Goal: Task Accomplishment & Management: Complete application form

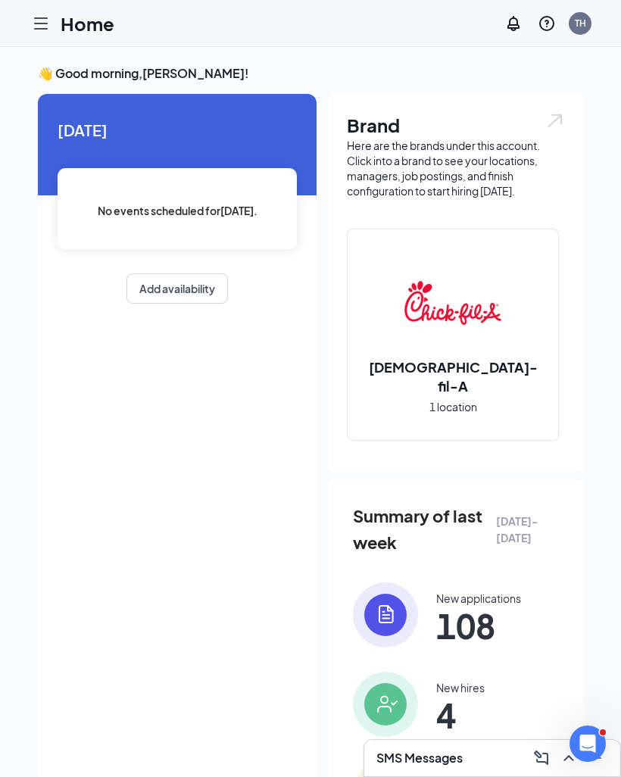
click at [41, 23] on icon "Hamburger" at bounding box center [41, 23] width 12 height 11
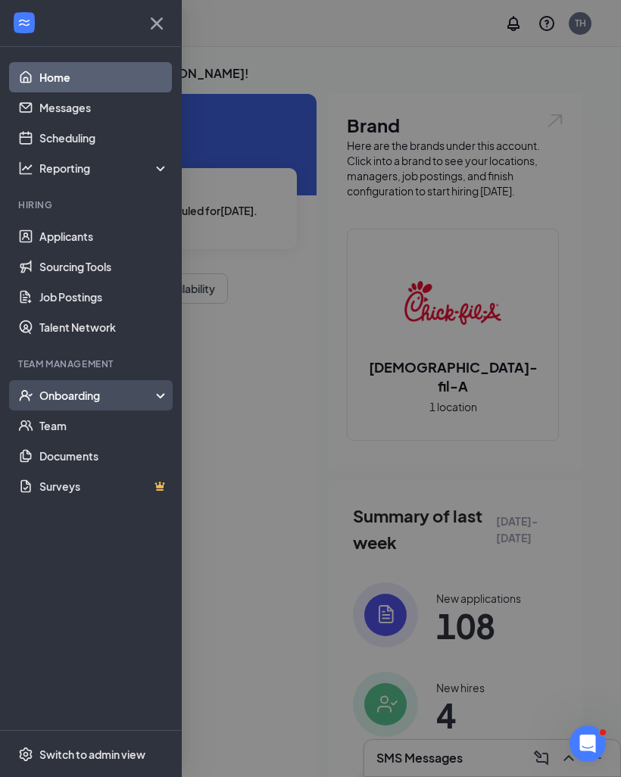
click at [86, 389] on div "Onboarding" at bounding box center [97, 395] width 117 height 15
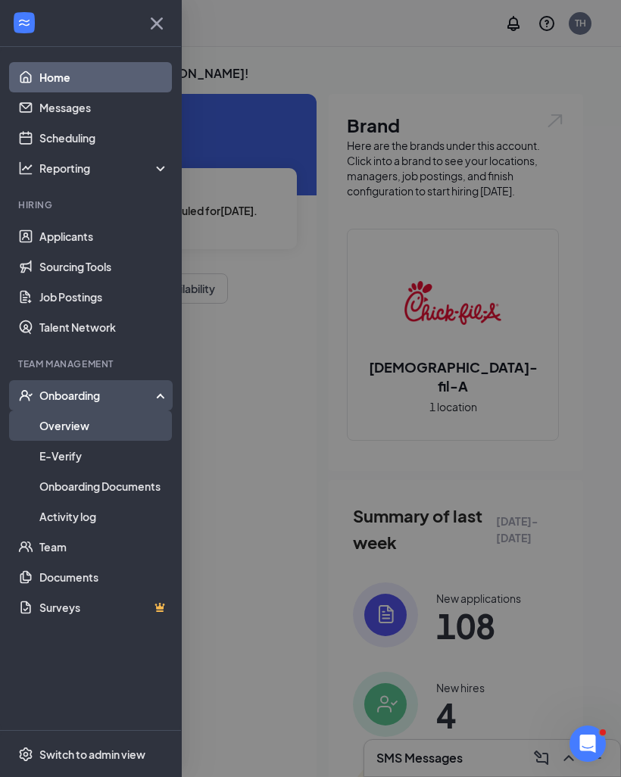
click at [87, 423] on link "Overview" at bounding box center [103, 425] width 129 height 30
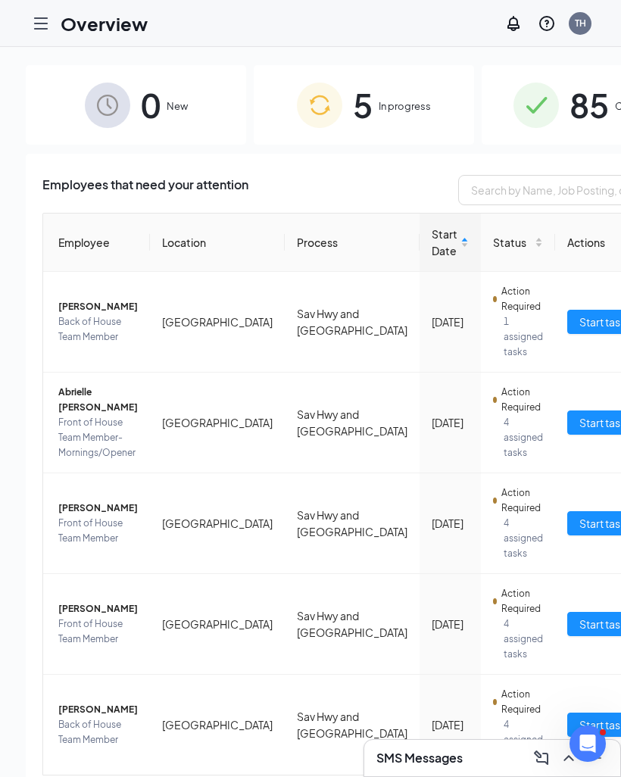
click at [379, 107] on span "In progress" at bounding box center [405, 105] width 52 height 15
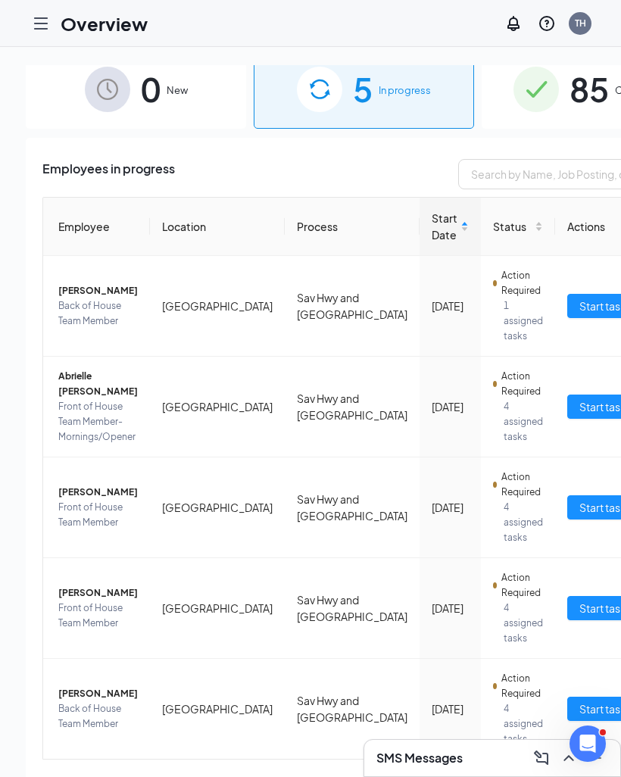
scroll to position [15, 0]
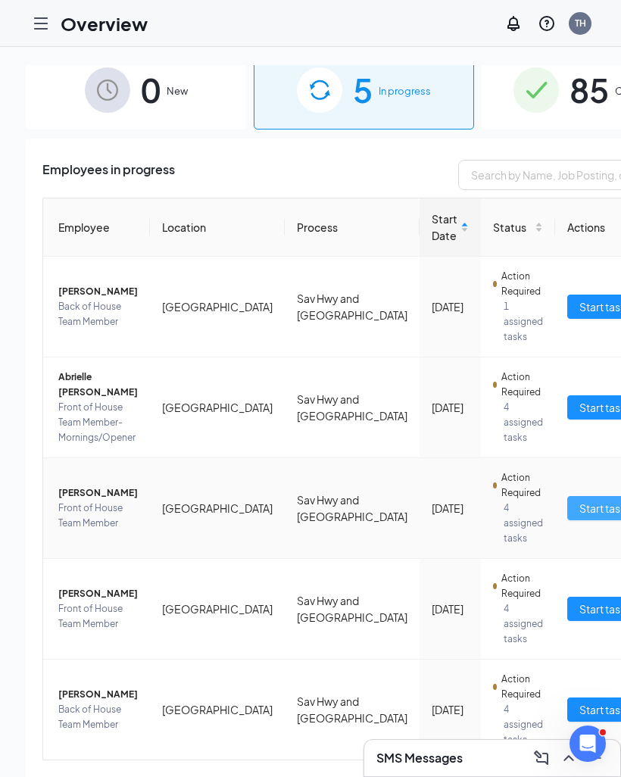
click at [579, 516] on span "Start tasks" at bounding box center [605, 508] width 52 height 17
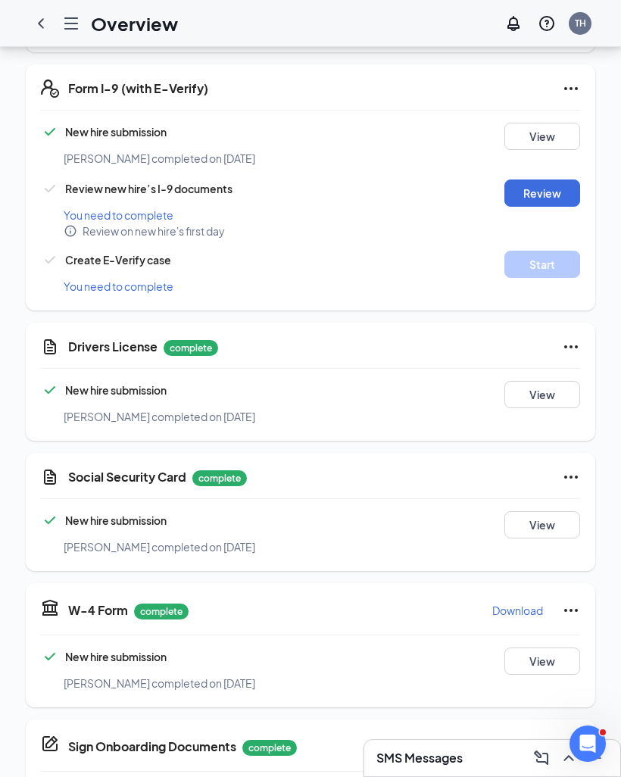
scroll to position [360, 0]
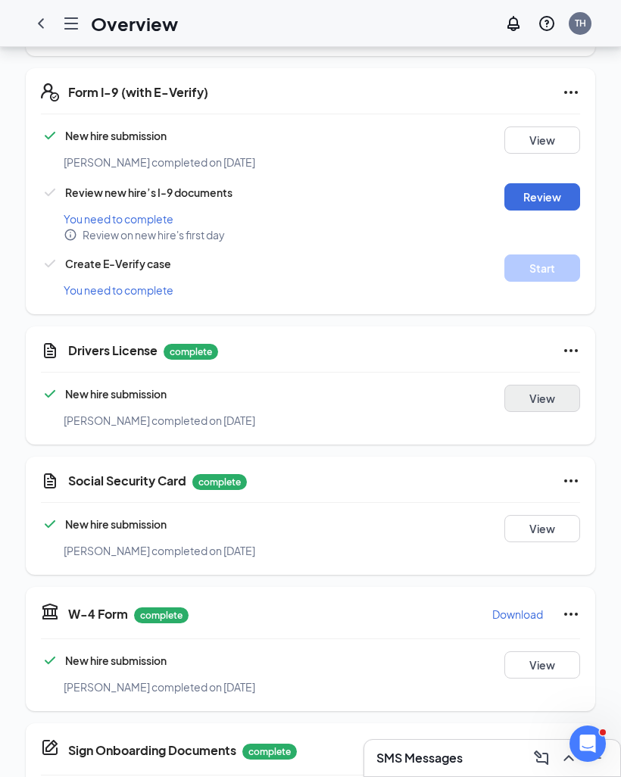
click at [549, 399] on button "View" at bounding box center [542, 398] width 76 height 27
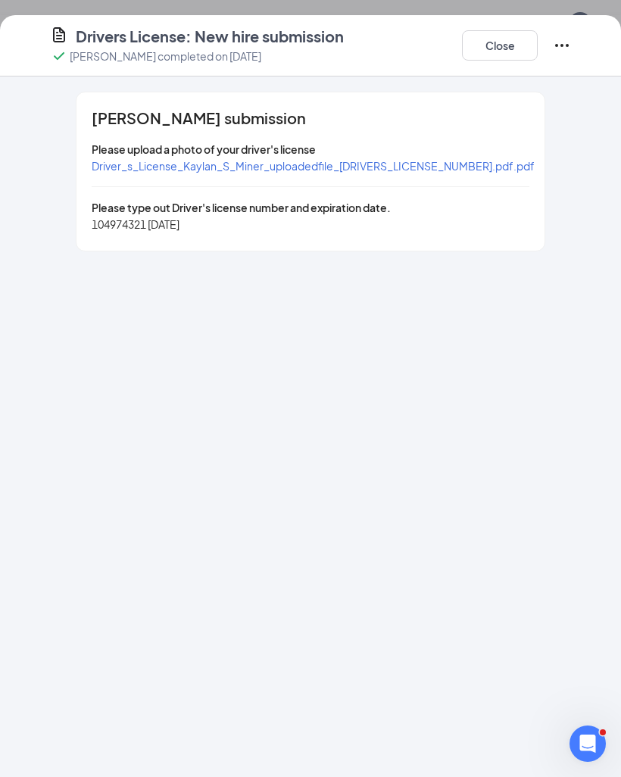
click at [396, 165] on span "Driver_s_License_Kaylan_S_Miner_uploadedfile_[DRIVERS_LICENSE_NUMBER].pdf.pdf" at bounding box center [313, 166] width 443 height 14
click at [511, 55] on button "Close" at bounding box center [500, 45] width 76 height 30
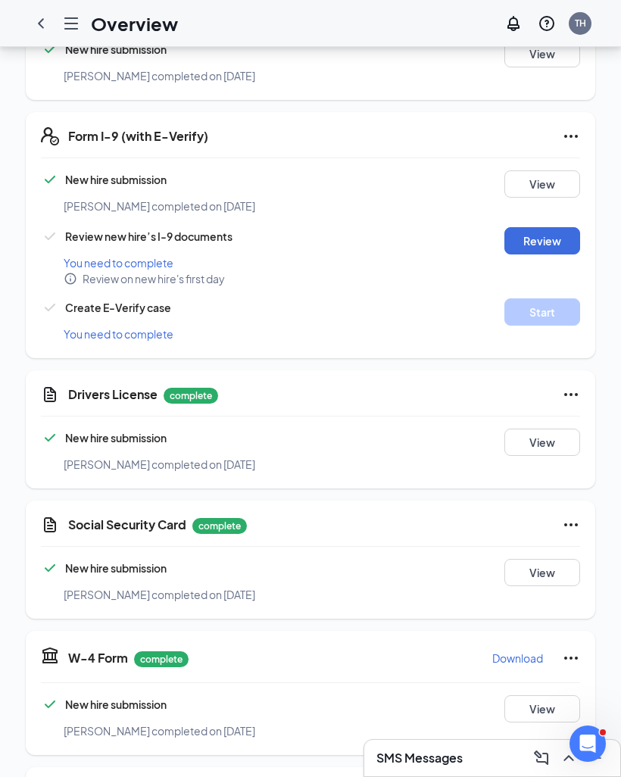
scroll to position [319, 0]
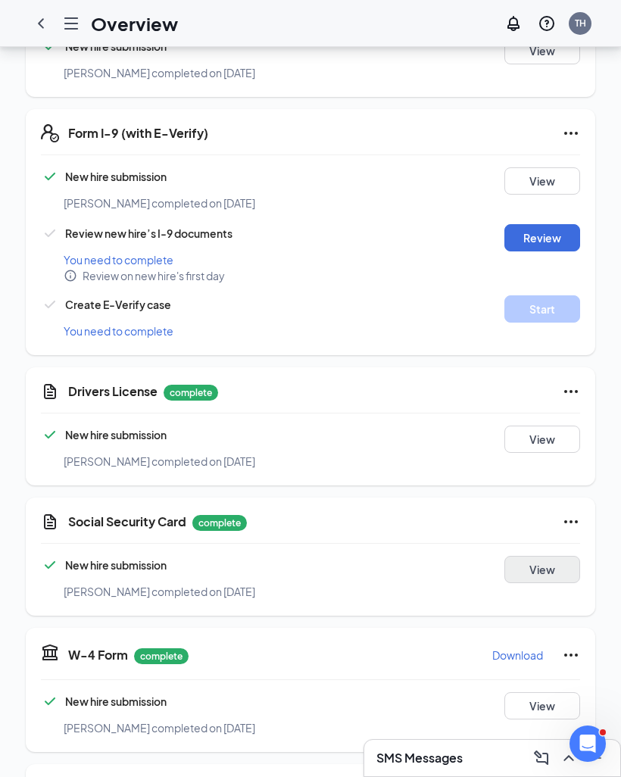
click at [554, 569] on button "View" at bounding box center [542, 569] width 76 height 27
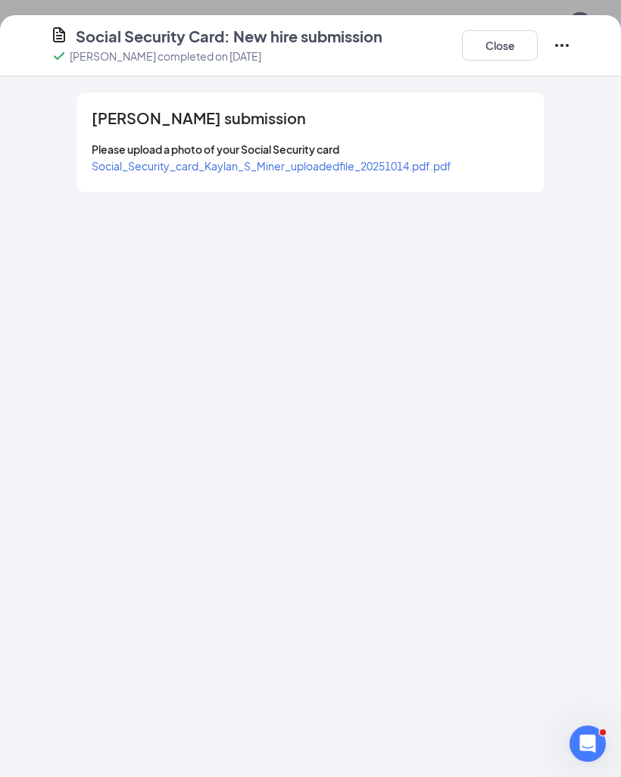
click at [406, 170] on span "Social_Security_card_Kaylan_S_Miner_uploadedfile_20251014.pdf.pdf" at bounding box center [272, 166] width 360 height 14
click at [509, 47] on button "Close" at bounding box center [500, 45] width 76 height 30
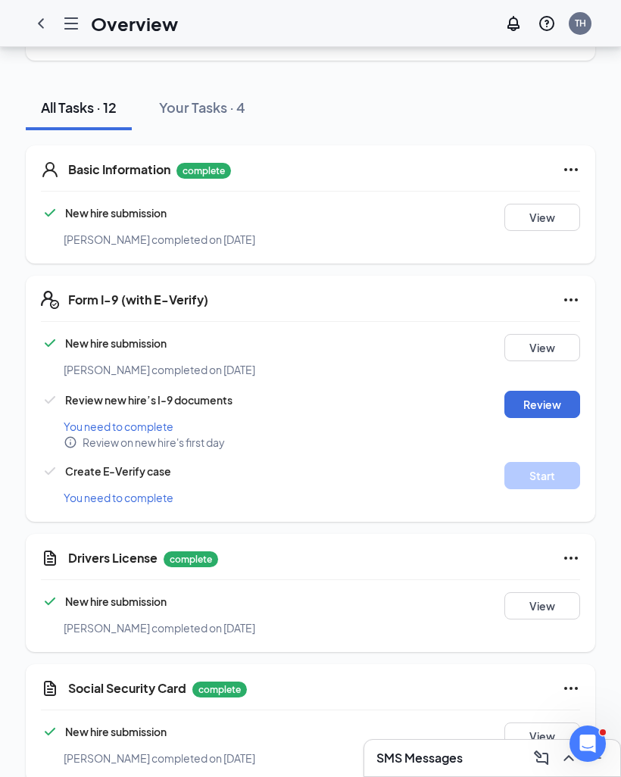
scroll to position [0, 0]
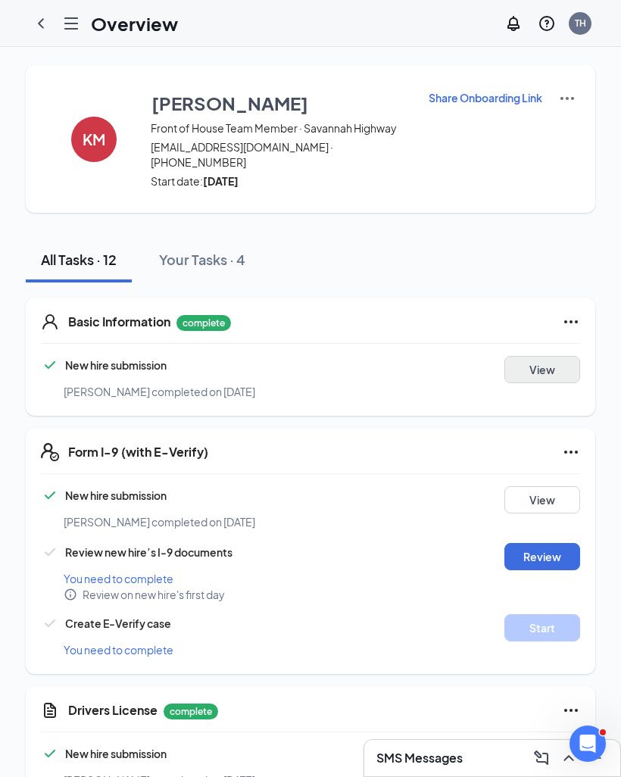
click at [562, 369] on button "View" at bounding box center [542, 369] width 76 height 27
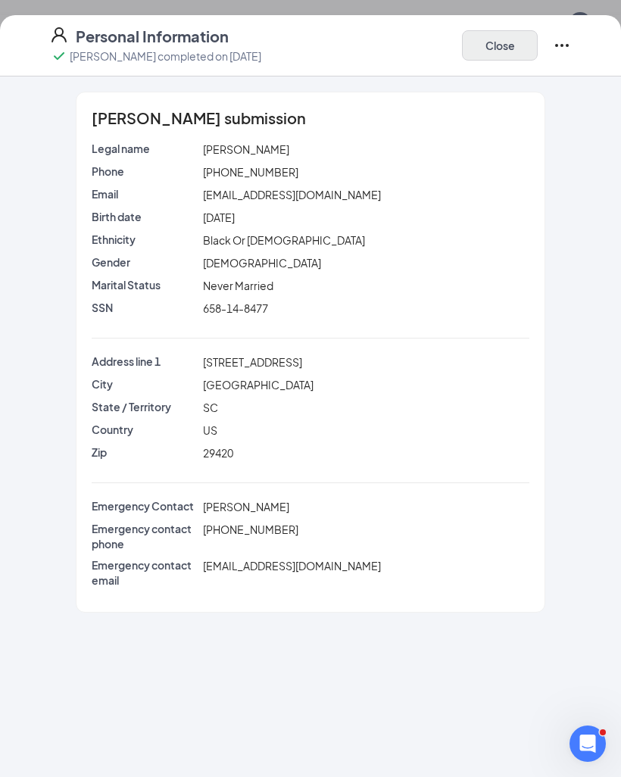
click at [507, 40] on button "Close" at bounding box center [500, 45] width 76 height 30
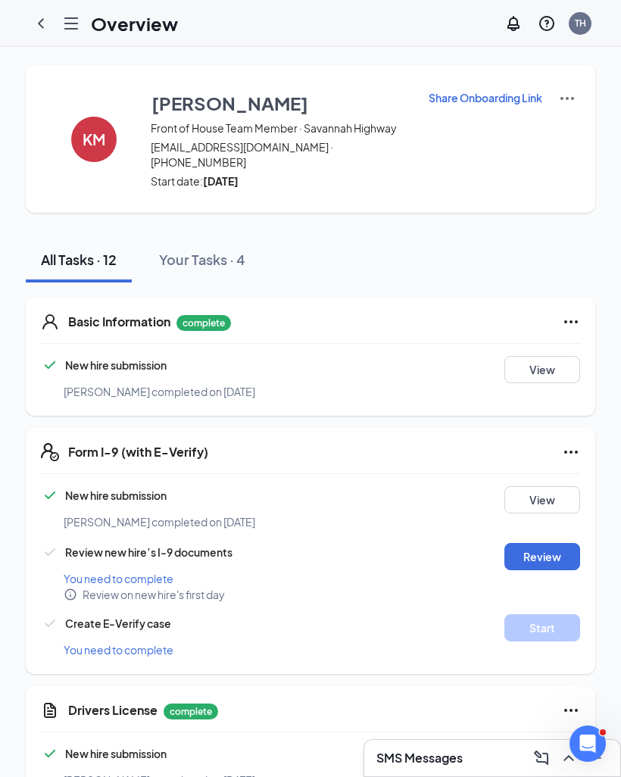
scroll to position [231, 0]
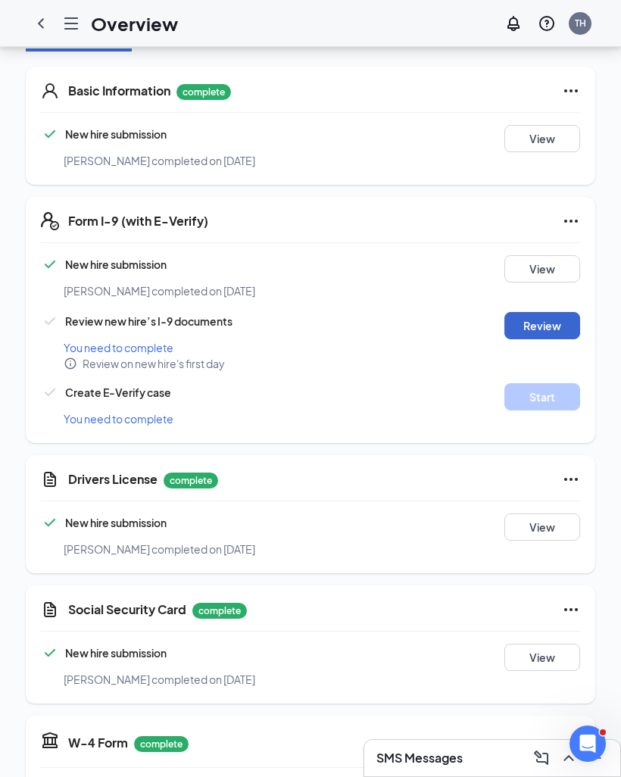
click at [557, 326] on button "Review" at bounding box center [542, 325] width 76 height 27
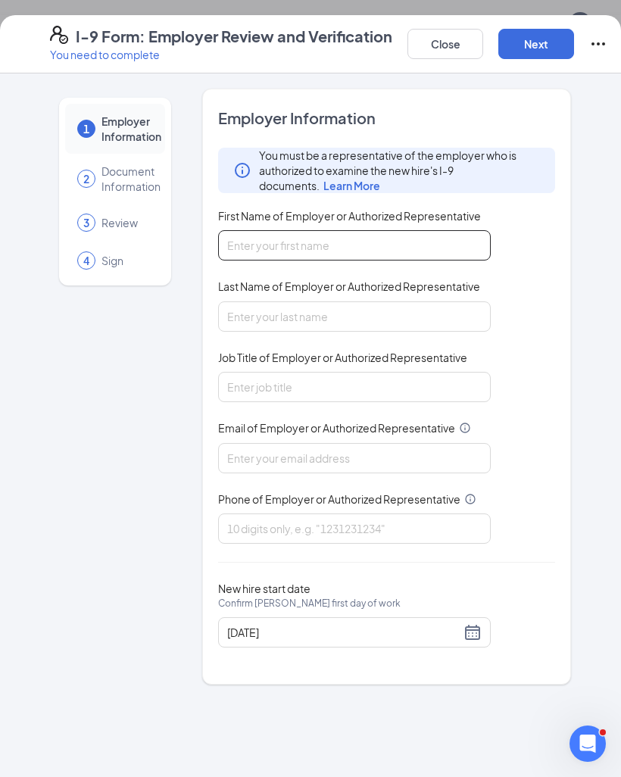
click at [304, 254] on input "First Name of Employer or Authorized Representative" at bounding box center [354, 245] width 273 height 30
type input "[PERSON_NAME]"
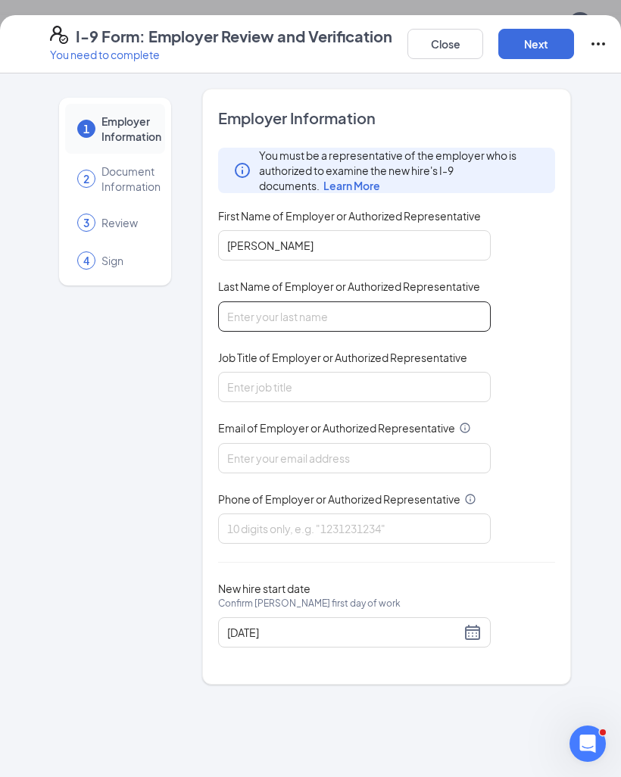
click at [328, 305] on input "Last Name of Employer or Authorized Representative" at bounding box center [354, 316] width 273 height 30
type input "[PERSON_NAME]"
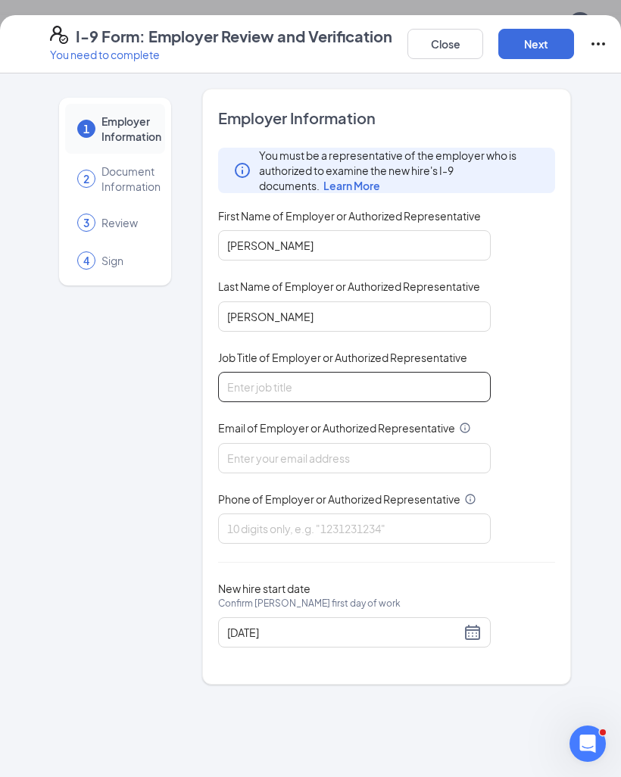
click at [441, 397] on input "Job Title of Employer or Authorized Representative" at bounding box center [354, 387] width 273 height 30
type input "CPO"
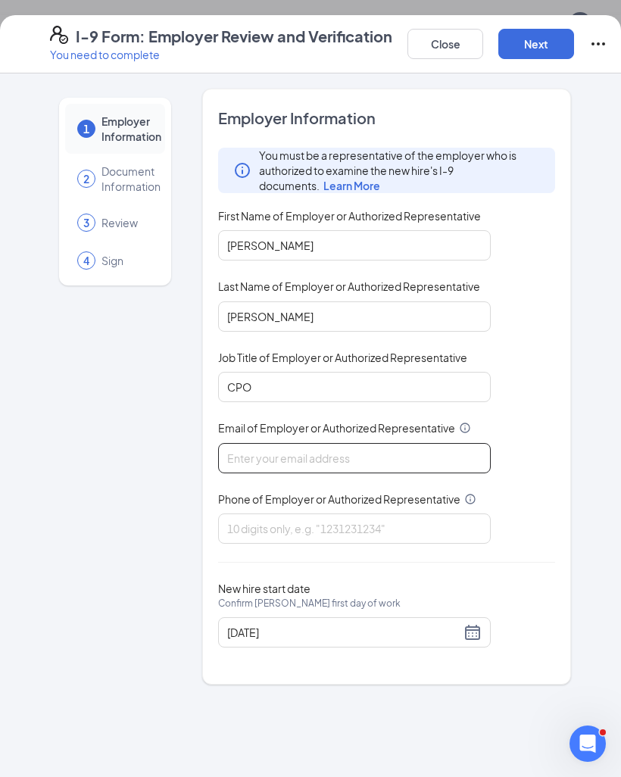
click at [431, 457] on input "Email of Employer or Authorized Representative" at bounding box center [354, 458] width 273 height 30
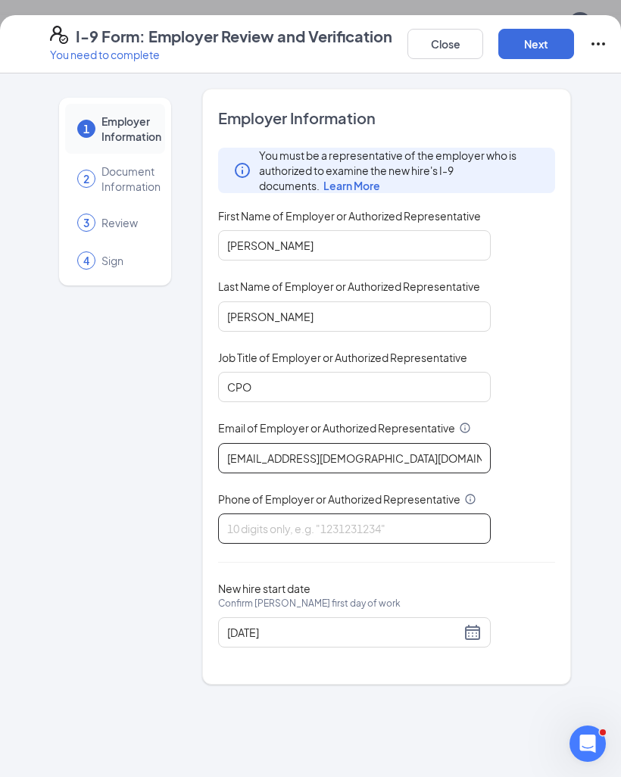
type input "[EMAIL_ADDRESS][DEMOGRAPHIC_DATA][DOMAIN_NAME]"
click at [454, 525] on input "Phone of Employer or Authorized Representative" at bounding box center [354, 528] width 273 height 30
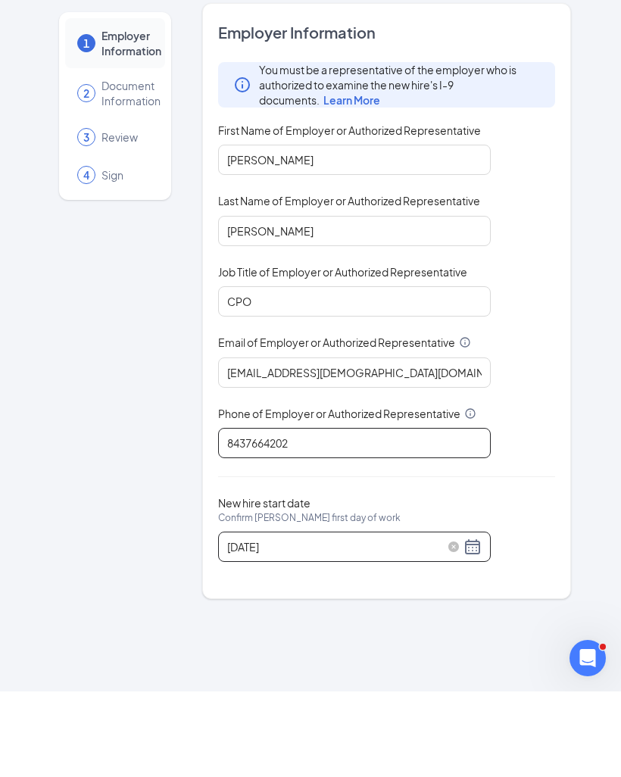
type input "8437664202"
click at [477, 623] on div "[DATE]" at bounding box center [354, 632] width 254 height 18
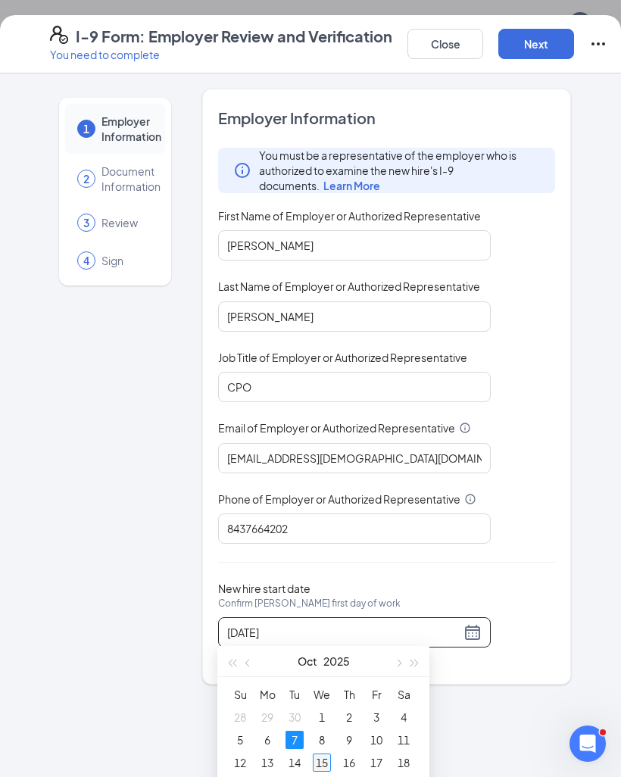
type input "[DATE]"
click at [323, 768] on div "15" at bounding box center [322, 762] width 18 height 18
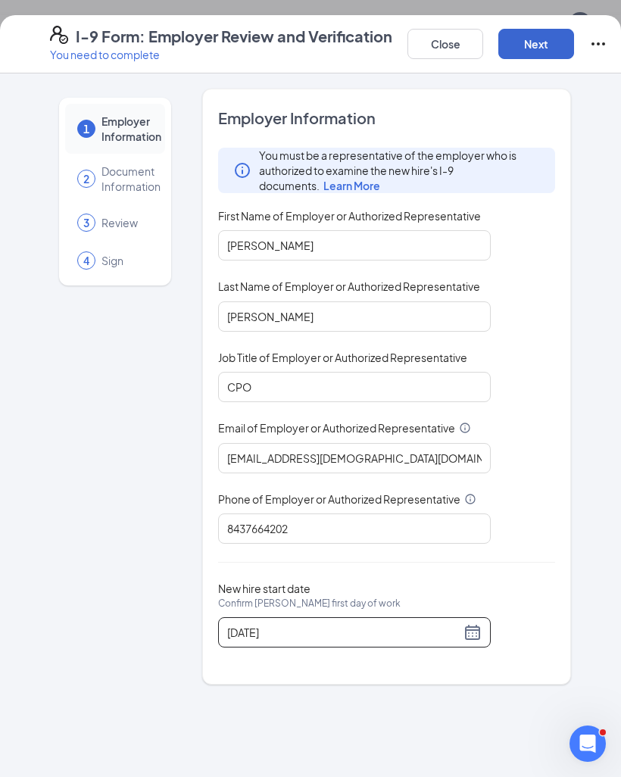
click at [543, 47] on button "Next" at bounding box center [536, 44] width 76 height 30
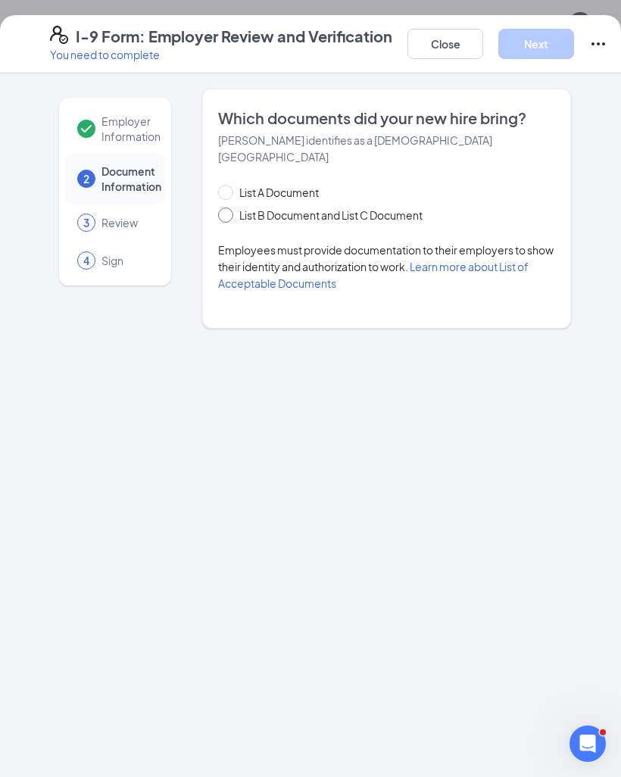
click at [235, 207] on span "List B Document and List C Document" at bounding box center [330, 215] width 195 height 17
click at [229, 207] on input "List B Document and List C Document" at bounding box center [223, 212] width 11 height 11
radio input "true"
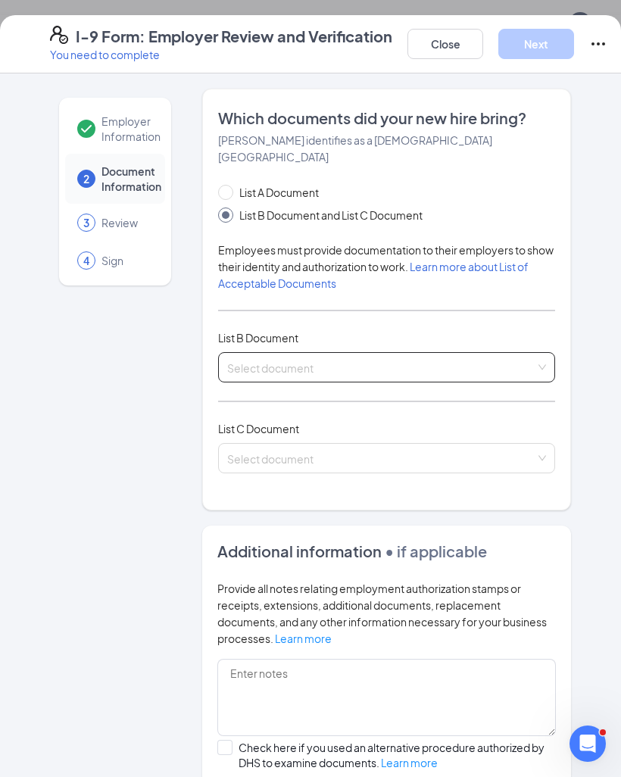
click at [386, 353] on input "search" at bounding box center [381, 364] width 308 height 23
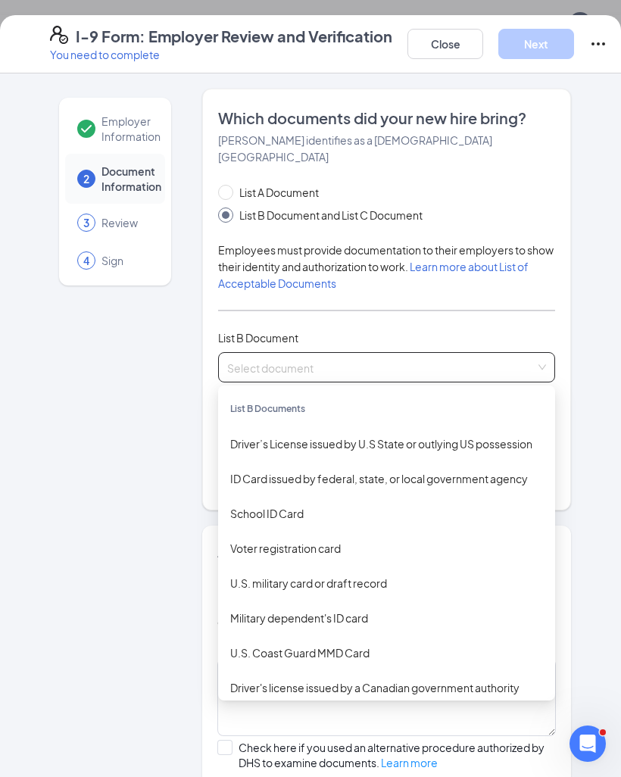
click at [446, 435] on div "Driver’s License issued by U.S State or outlying US possession" at bounding box center [386, 443] width 313 height 17
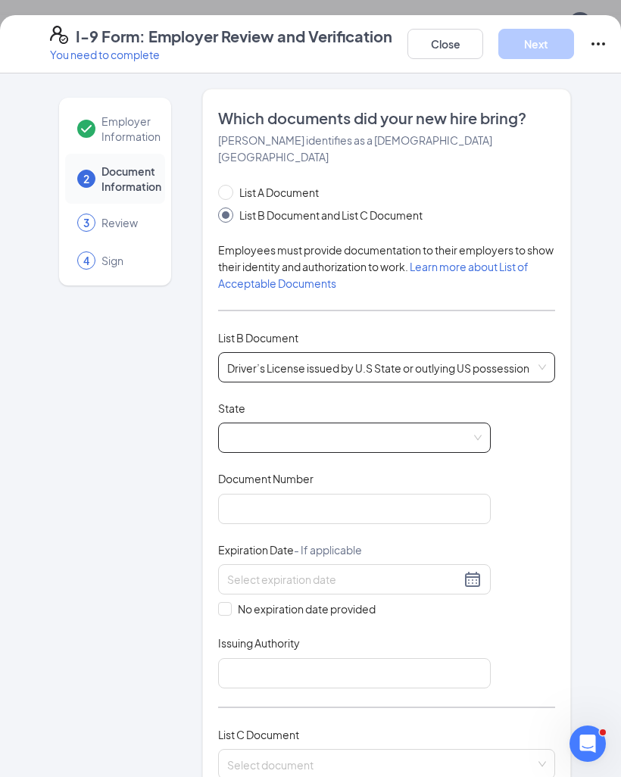
click at [437, 423] on span at bounding box center [354, 437] width 254 height 29
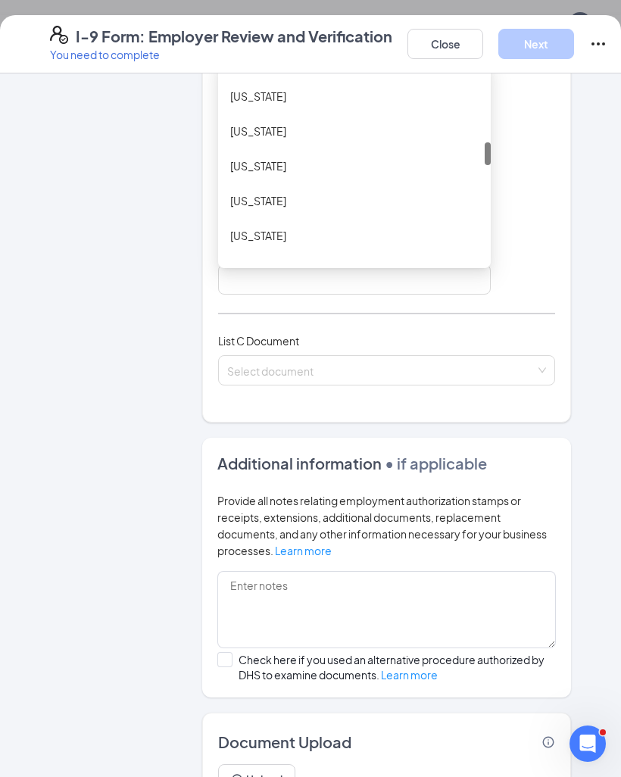
scroll to position [0, 0]
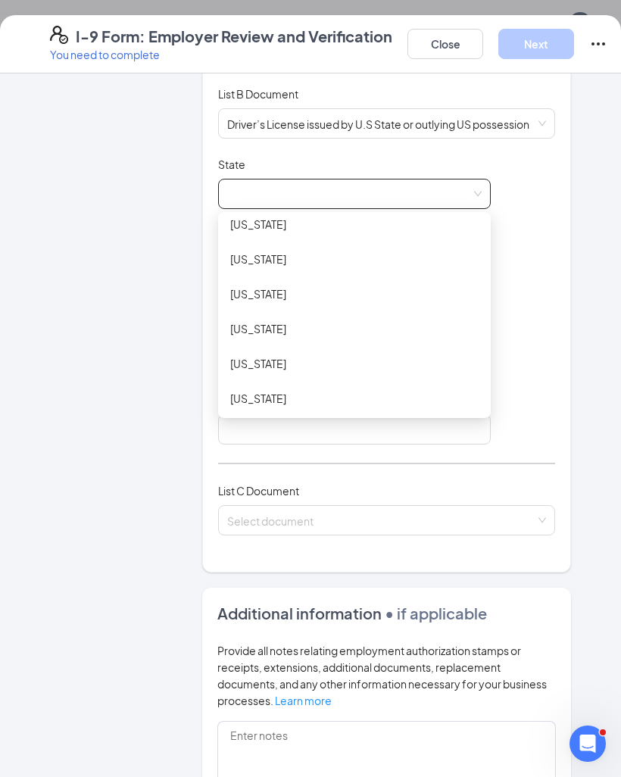
click at [285, 355] on div "[US_STATE]" at bounding box center [354, 363] width 248 height 17
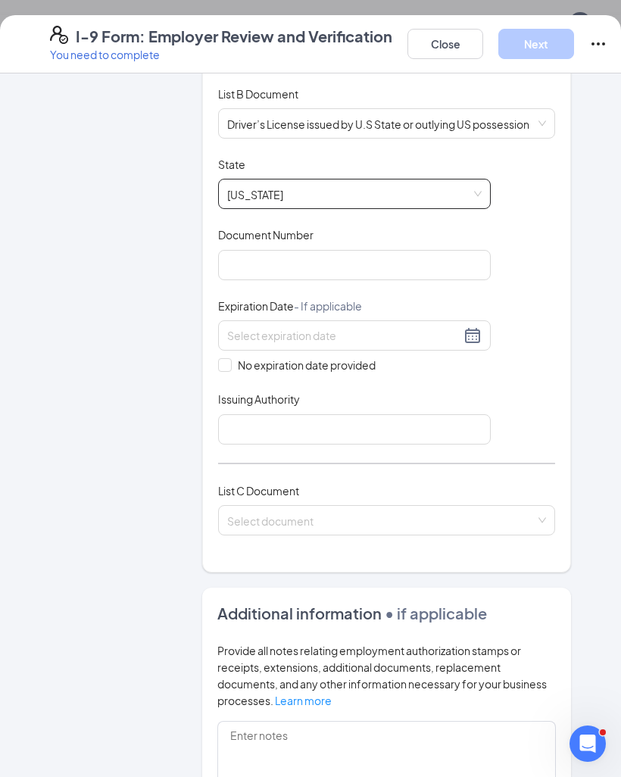
click at [564, 338] on div "Which documents did your new hire bring? [PERSON_NAME] identifies as a [DEMOGRA…" at bounding box center [386, 209] width 369 height 728
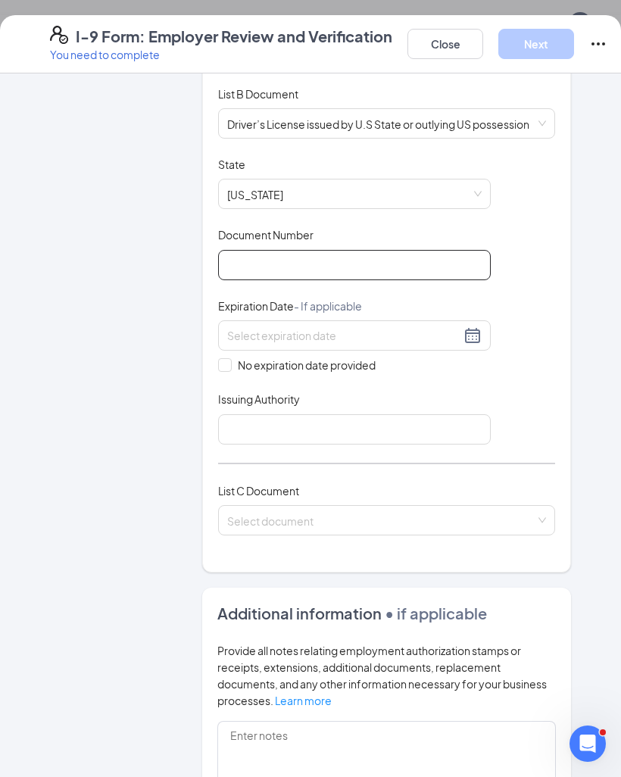
click at [382, 250] on input "Document Number" at bounding box center [354, 265] width 273 height 30
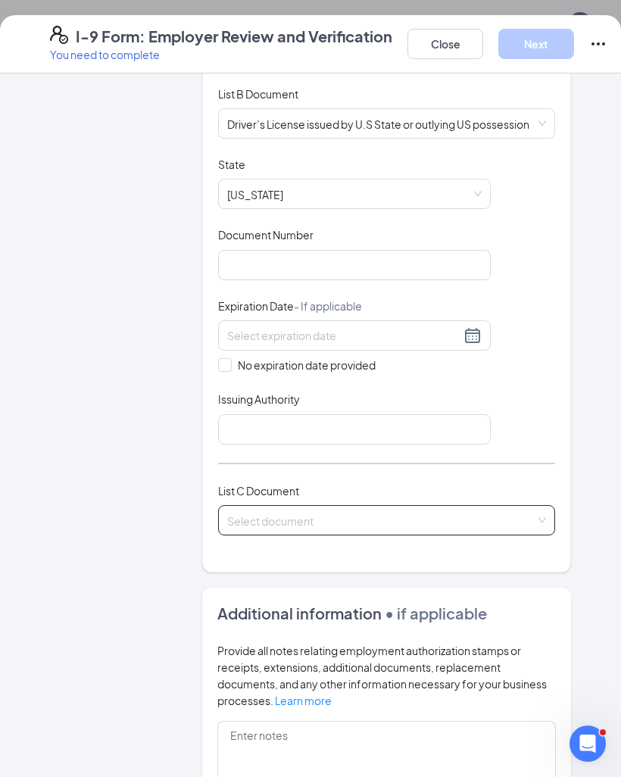
click at [408, 506] on input "search" at bounding box center [381, 517] width 308 height 23
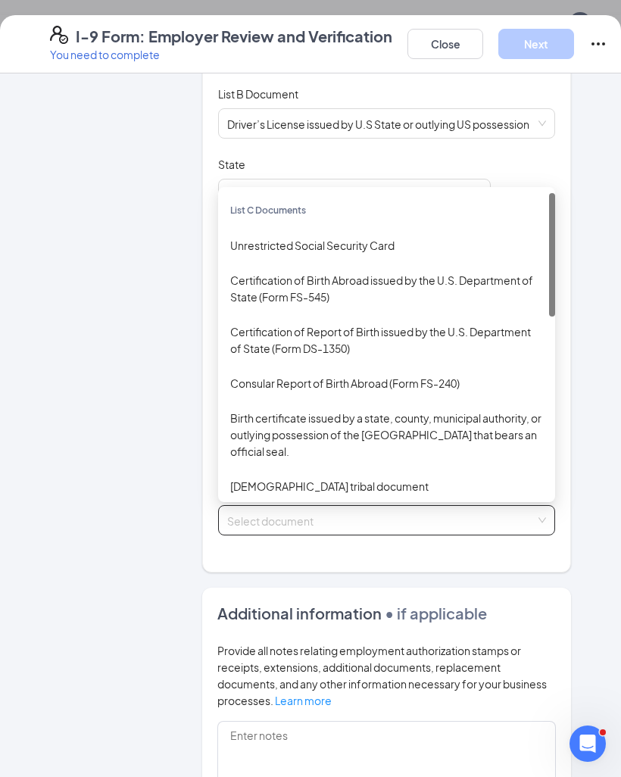
click at [589, 135] on div "Employer Information 2 Document Information 3 Review 4 Sign Which documents did…" at bounding box center [311, 426] width 582 height 1163
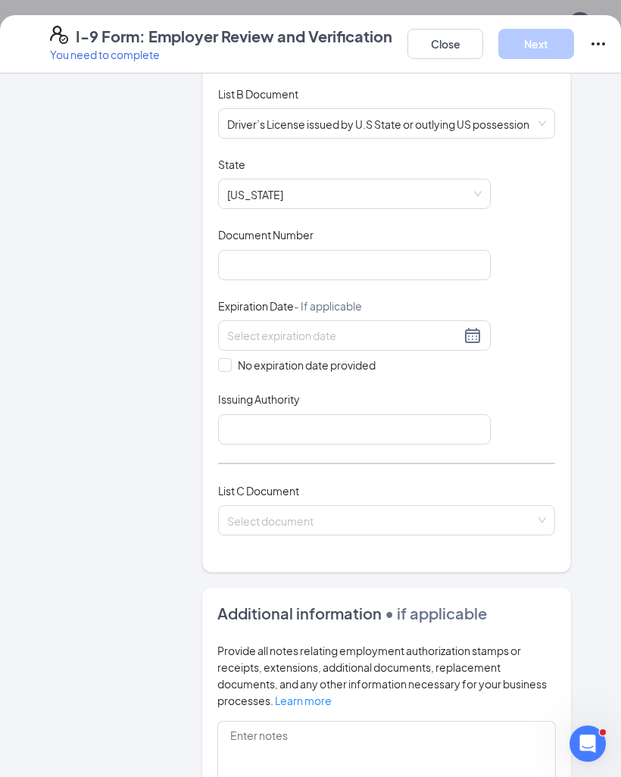
click at [547, 160] on div "Document Title Driver’s License issued by U.S State or outlying US possession S…" at bounding box center [386, 301] width 337 height 288
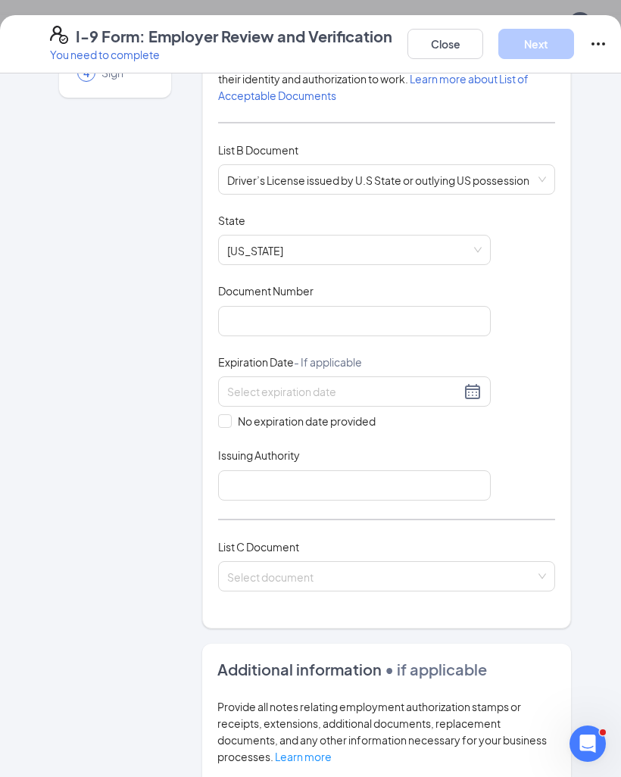
click at [92, 687] on div "Employer Information 2 Document Information 3 Review 4 Sign" at bounding box center [115, 482] width 130 height 1163
click at [328, 306] on input "Document Number" at bounding box center [354, 321] width 273 height 30
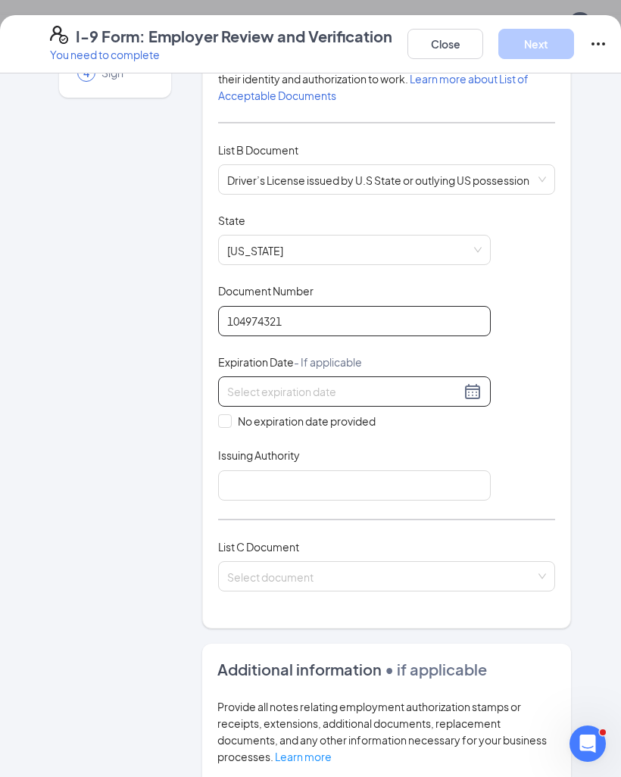
type input "104974321"
click at [379, 383] on input at bounding box center [343, 391] width 233 height 17
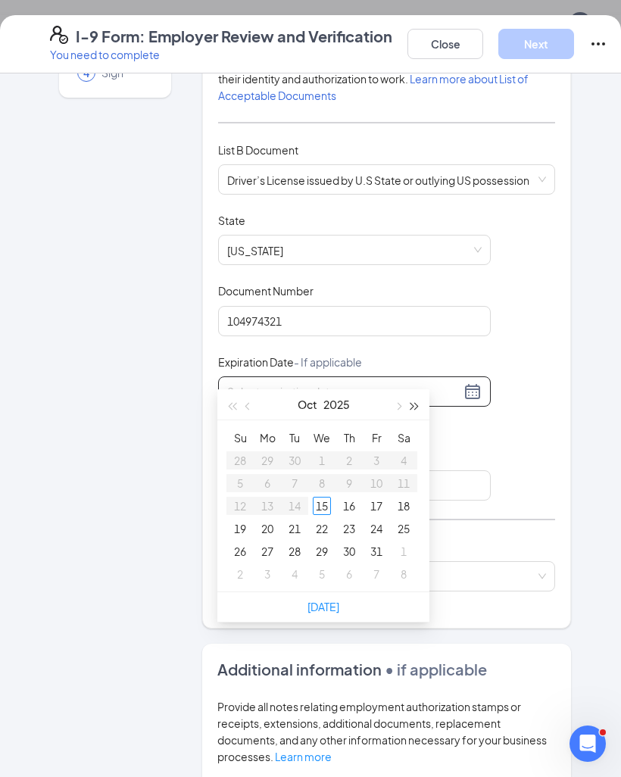
click at [420, 404] on button "button" at bounding box center [415, 404] width 17 height 30
click at [418, 404] on span "button" at bounding box center [415, 407] width 8 height 8
click at [420, 407] on button "button" at bounding box center [415, 404] width 17 height 30
type input "[DATE]"
click at [382, 501] on div "20" at bounding box center [376, 506] width 18 height 18
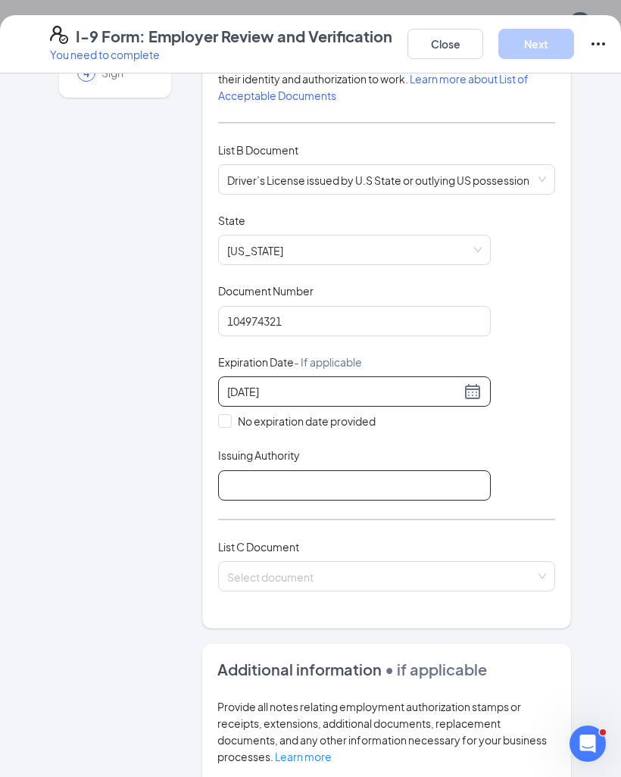
click at [354, 470] on input "Issuing Authority" at bounding box center [354, 485] width 273 height 30
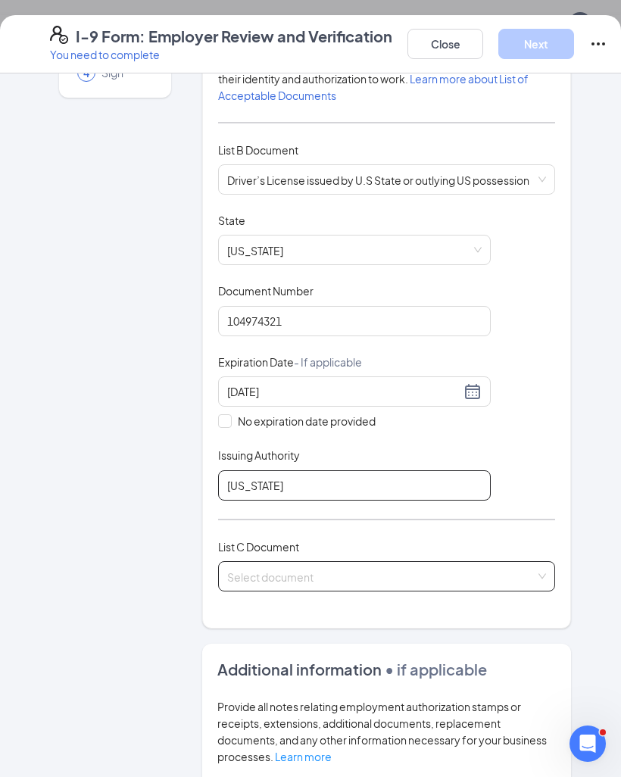
type input "[US_STATE]"
click at [410, 562] on input "search" at bounding box center [381, 573] width 308 height 23
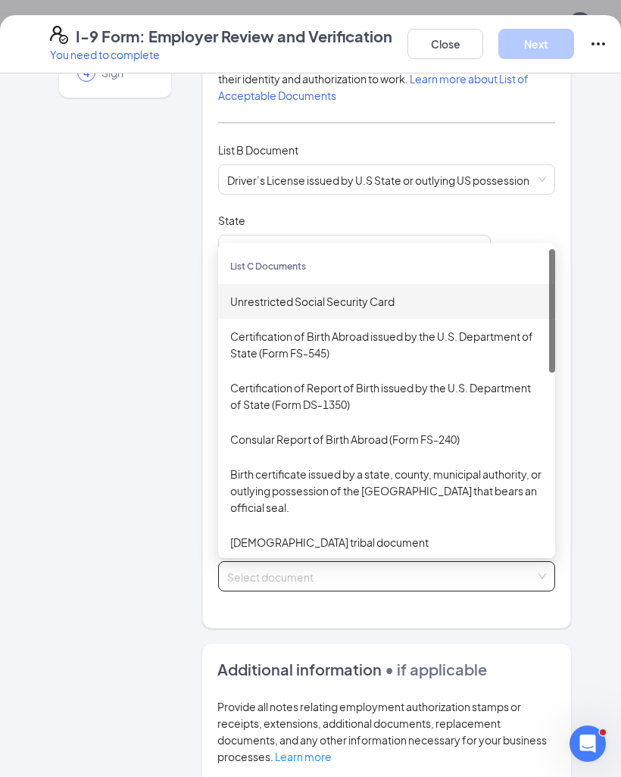
click at [379, 293] on div "Unrestricted Social Security Card" at bounding box center [386, 301] width 313 height 17
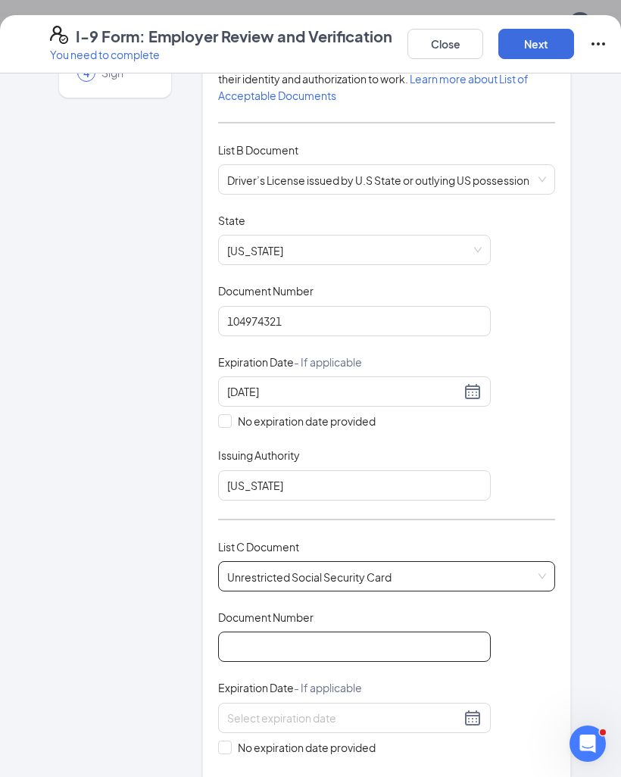
click at [359, 632] on input "Document Number" at bounding box center [354, 647] width 273 height 30
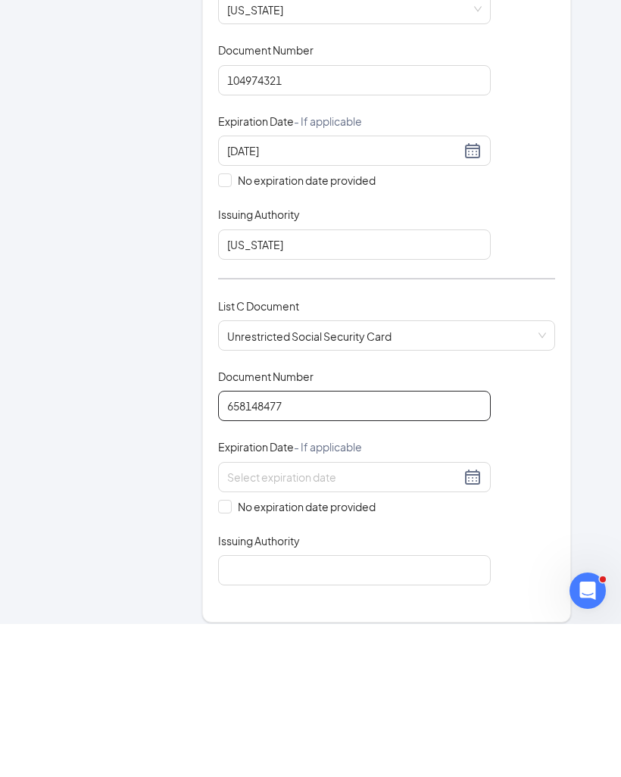
scroll to position [276, 0]
type input "658148477"
click at [227, 652] on input "No expiration date provided" at bounding box center [223, 657] width 11 height 11
checkbox input "true"
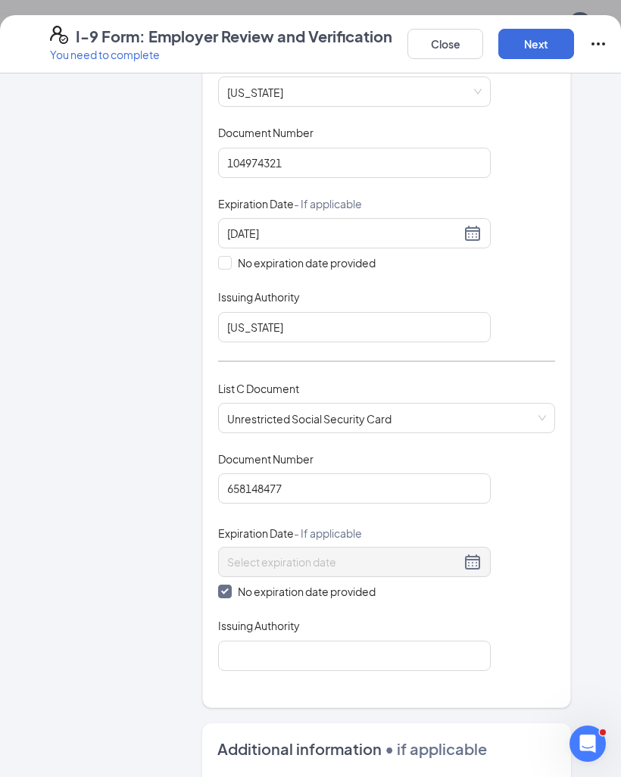
scroll to position [373, 0]
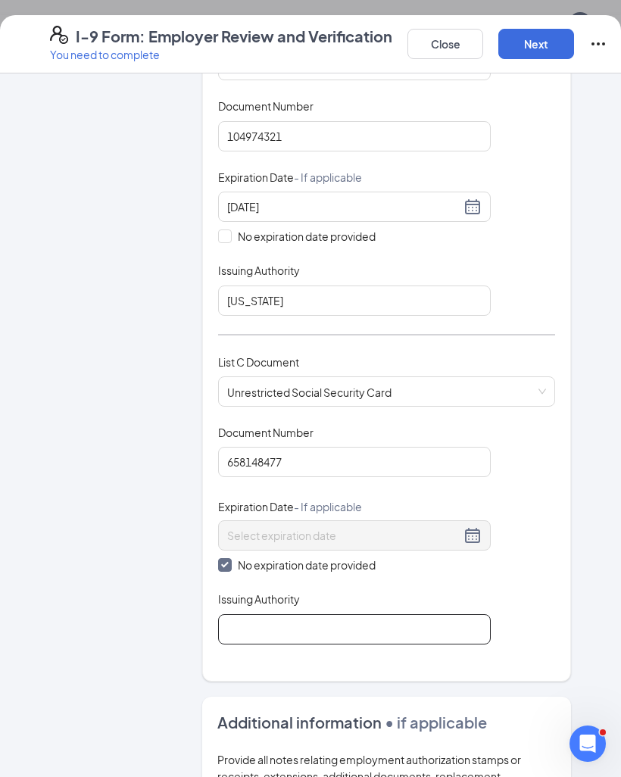
click at [393, 614] on input "Issuing Authority" at bounding box center [354, 629] width 273 height 30
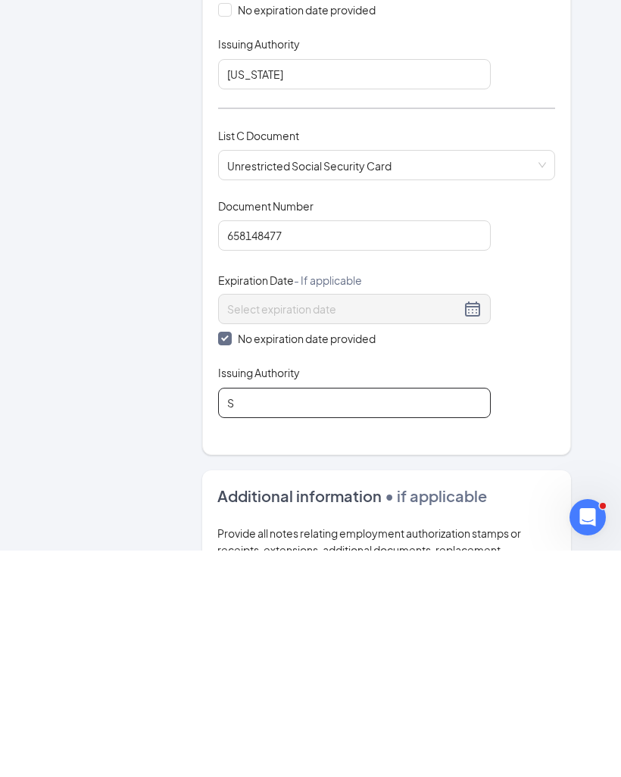
scroll to position [785, 0]
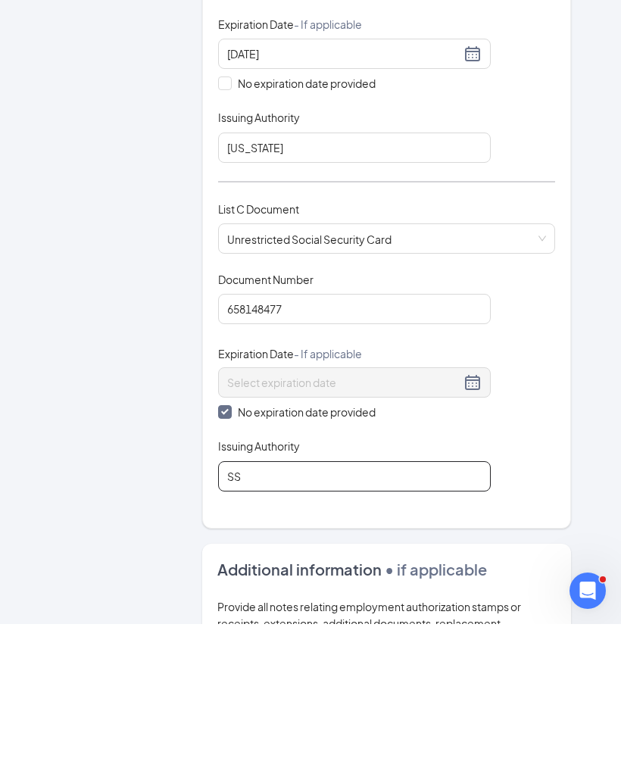
type input "SSA"
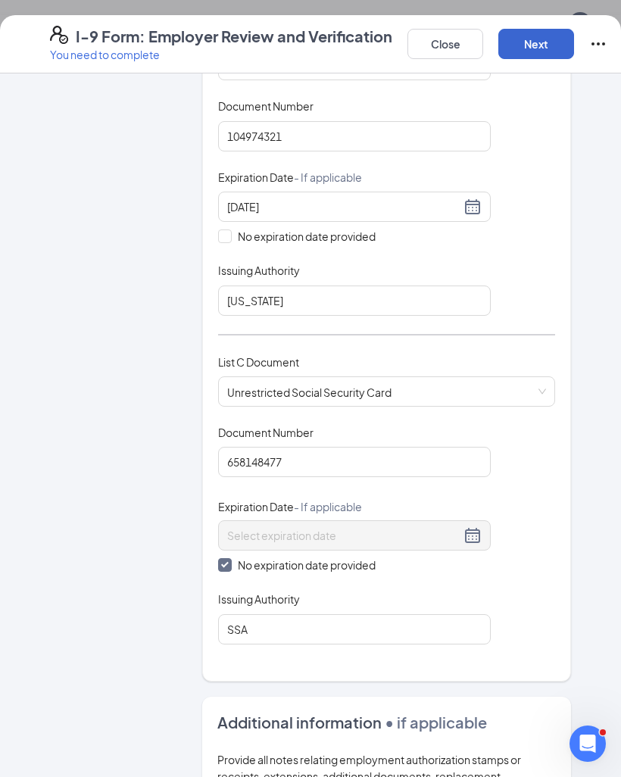
click at [550, 44] on button "Next" at bounding box center [536, 44] width 76 height 30
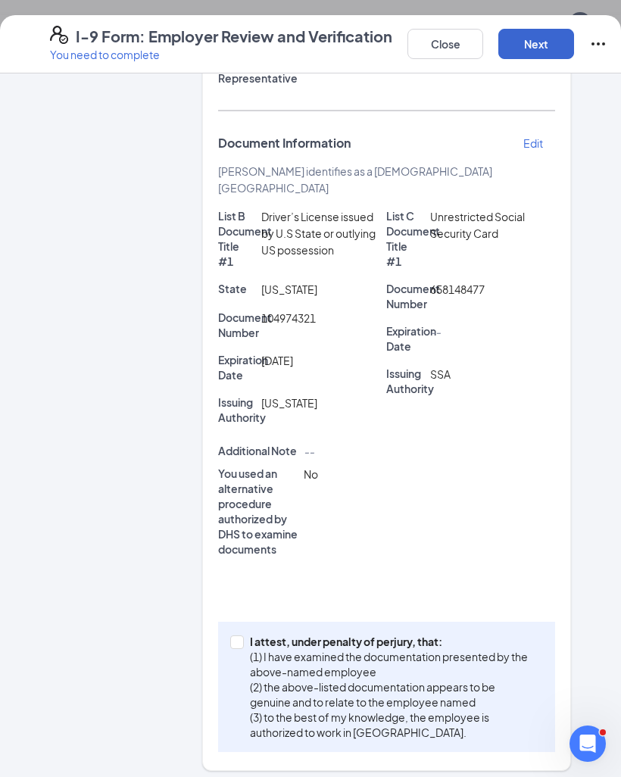
scroll to position [254, 0]
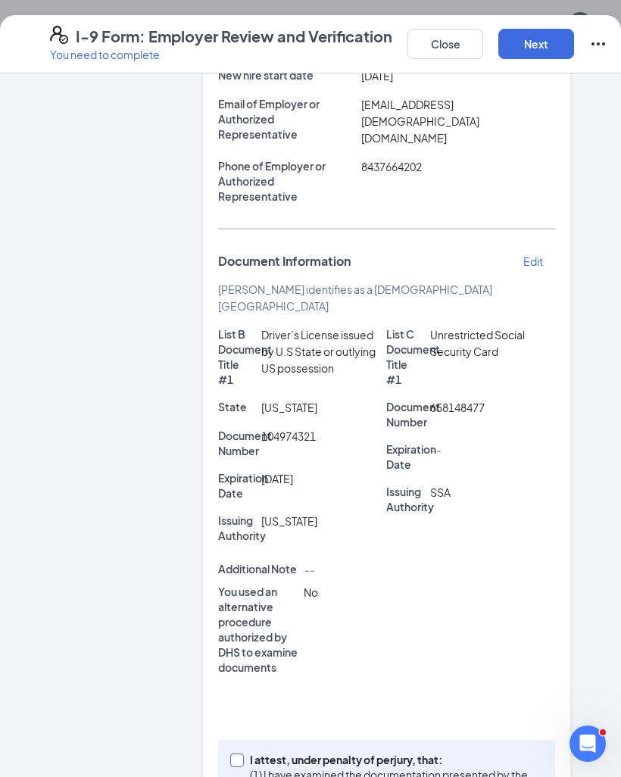
click at [239, 753] on input "I attest, under penalty of [PERSON_NAME], that: (1) I have examined the documen…" at bounding box center [235, 758] width 11 height 11
checkbox input "true"
click at [538, 43] on button "Next" at bounding box center [536, 44] width 76 height 30
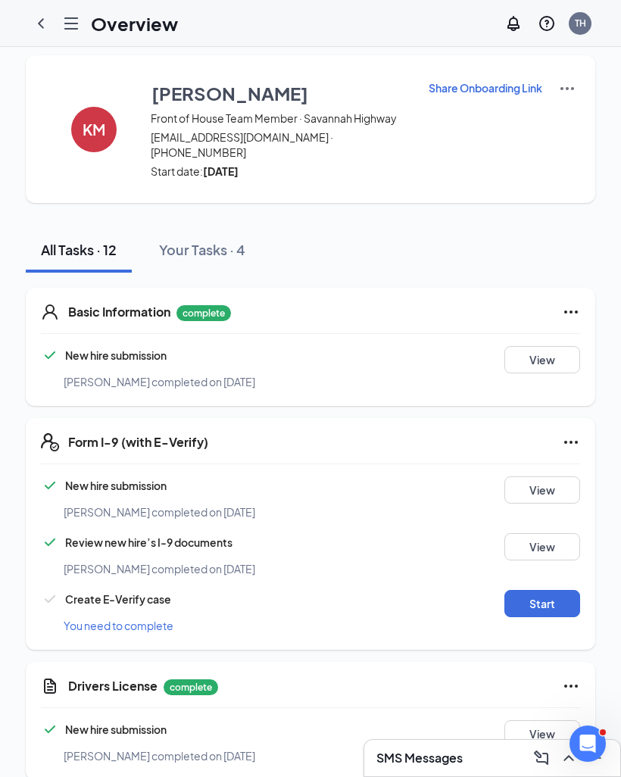
scroll to position [15, 0]
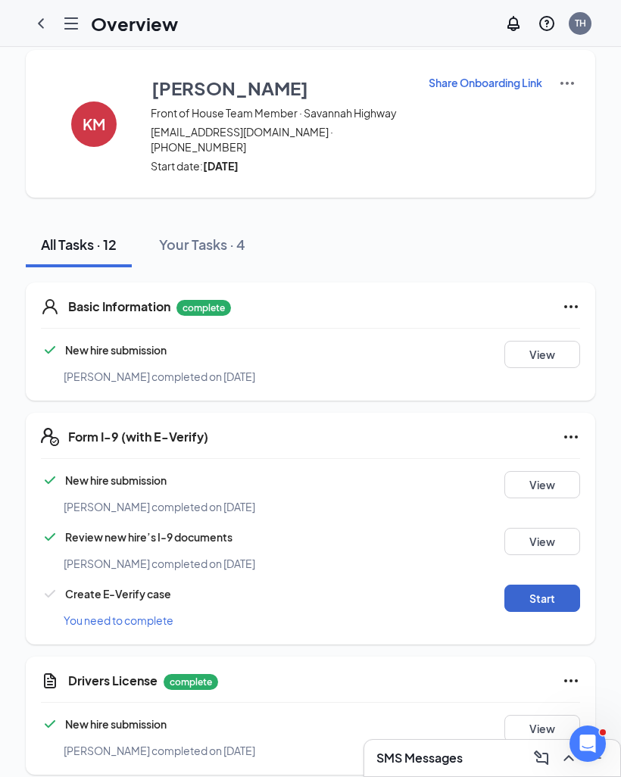
click at [552, 596] on button "Start" at bounding box center [542, 598] width 76 height 27
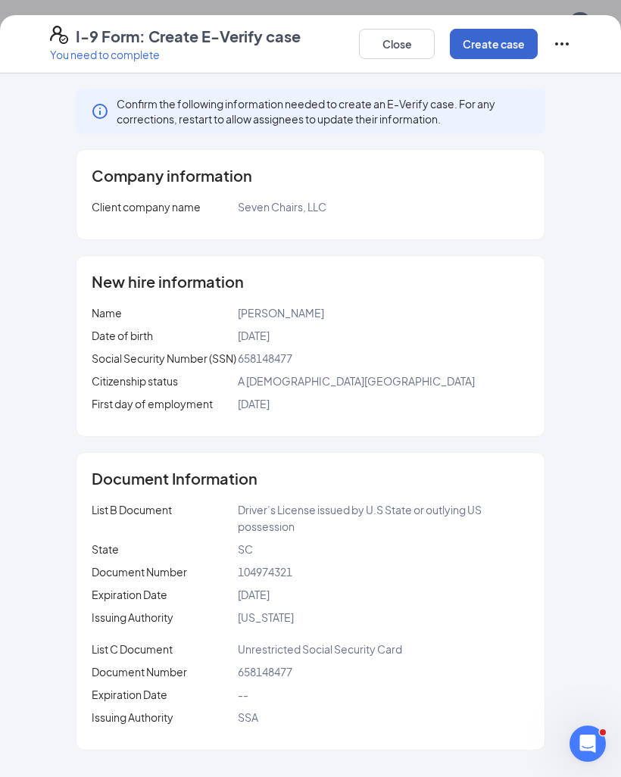
click at [509, 41] on button "Create case" at bounding box center [494, 44] width 88 height 30
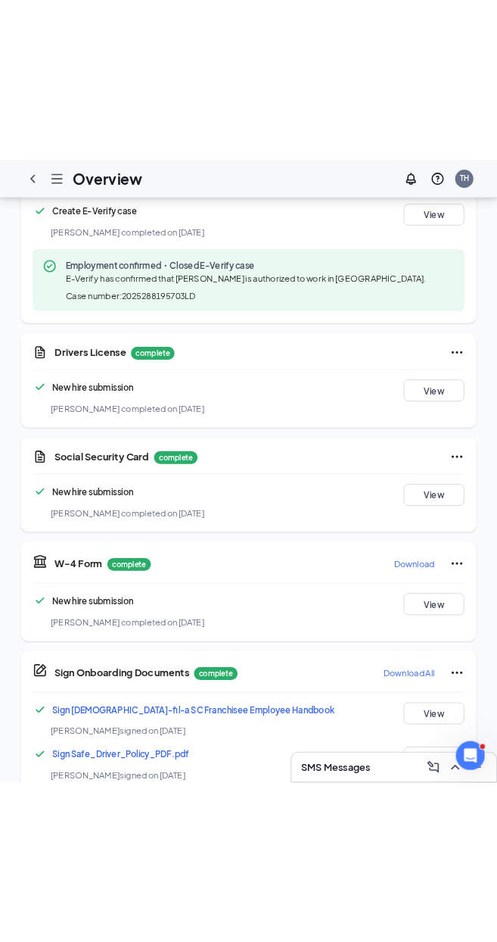
scroll to position [522, 0]
